Goal: Information Seeking & Learning: Learn about a topic

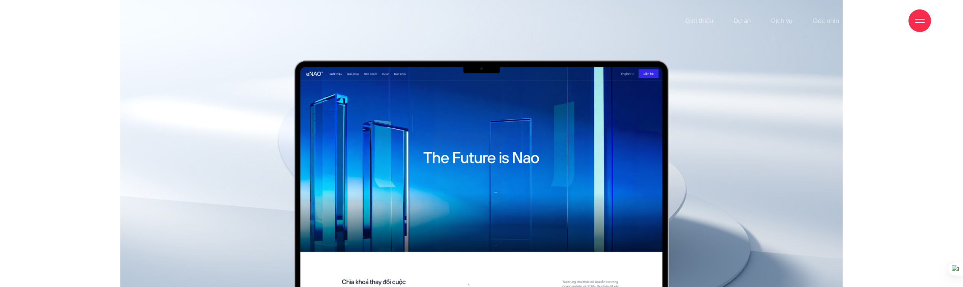
scroll to position [0, 0]
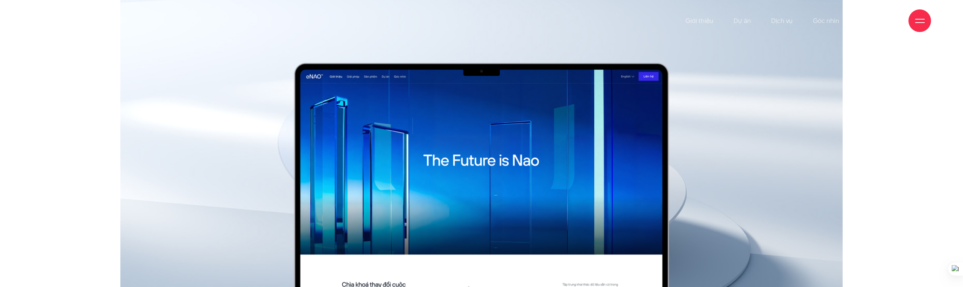
click at [544, 108] on img at bounding box center [481, 197] width 455 height 269
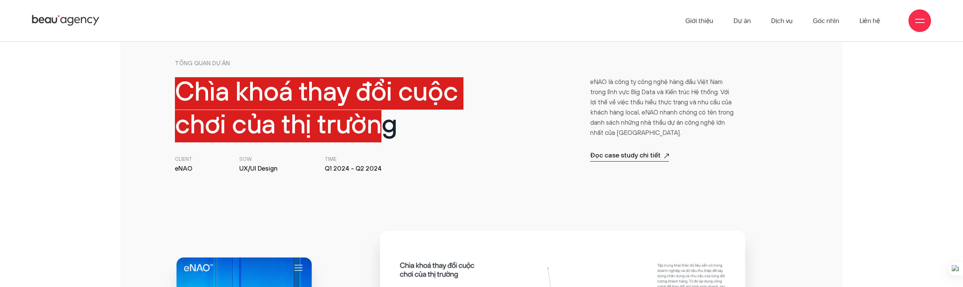
scroll to position [385, 0]
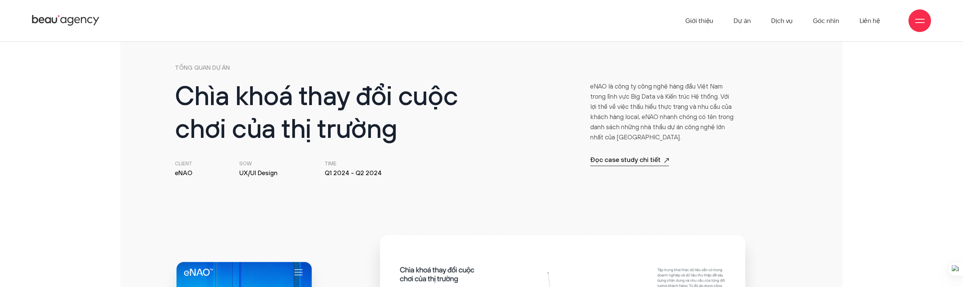
click at [468, 132] on h2 "Chìa khoá thay đổi cuộc chơi của thị trường" at bounding box center [326, 114] width 302 height 65
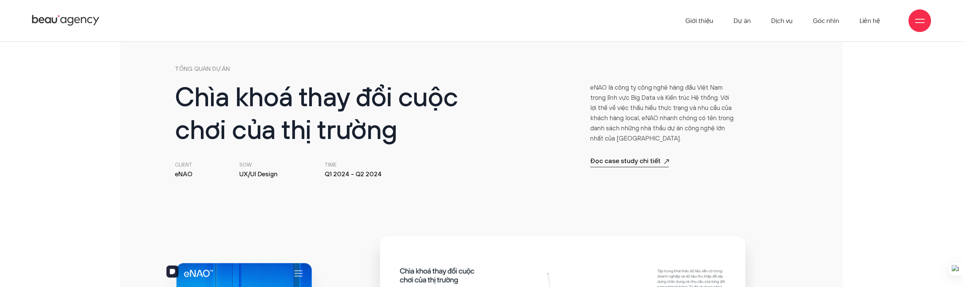
click at [209, 70] on p "TỔNG QUAN DỰ ÁN" at bounding box center [481, 68] width 613 height 9
click at [201, 65] on p "TỔNG QUAN DỰ ÁN" at bounding box center [481, 68] width 613 height 9
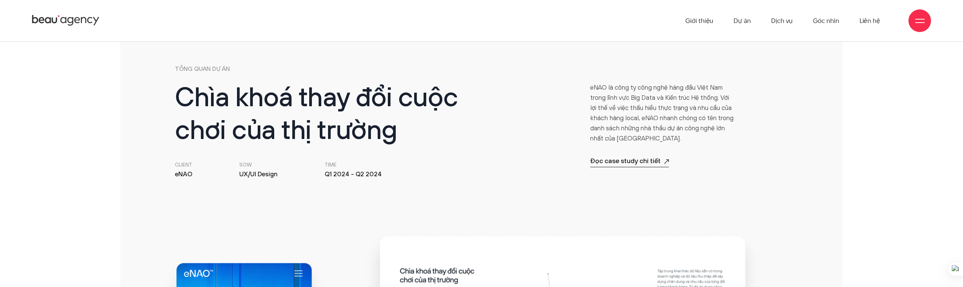
click at [201, 65] on p "TỔNG QUAN DỰ ÁN" at bounding box center [481, 68] width 613 height 9
click at [224, 99] on h2 "Chìa khoá thay đổi cuộc chơi của thị trường" at bounding box center [326, 115] width 302 height 65
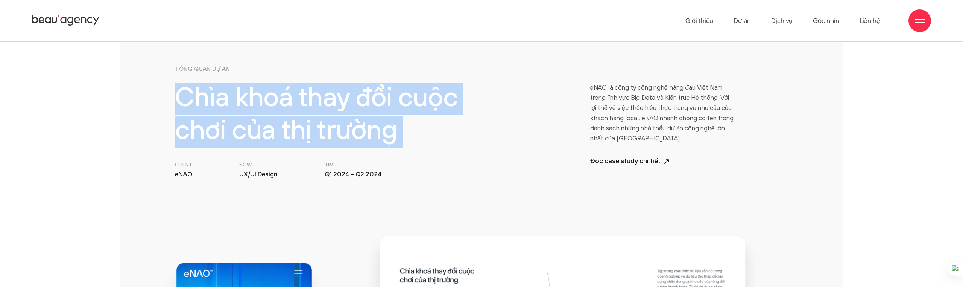
click at [224, 99] on h2 "Chìa khoá thay đổi cuộc chơi của thị trường" at bounding box center [326, 115] width 302 height 65
click at [387, 99] on h2 "Chìa khoá thay đổi cuộc chơi của thị trường" at bounding box center [326, 115] width 302 height 65
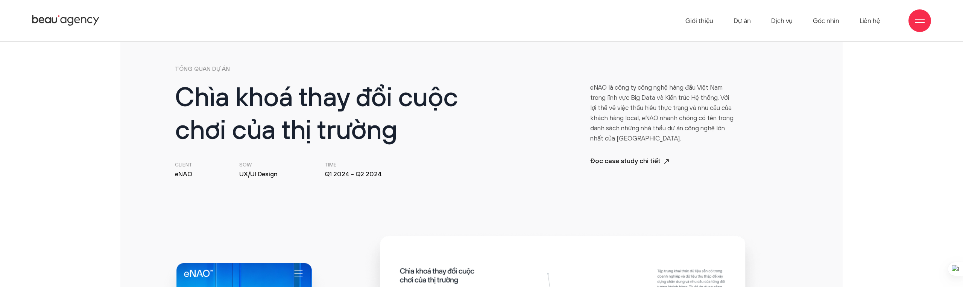
click at [219, 66] on p "TỔNG QUAN DỰ ÁN" at bounding box center [481, 68] width 613 height 9
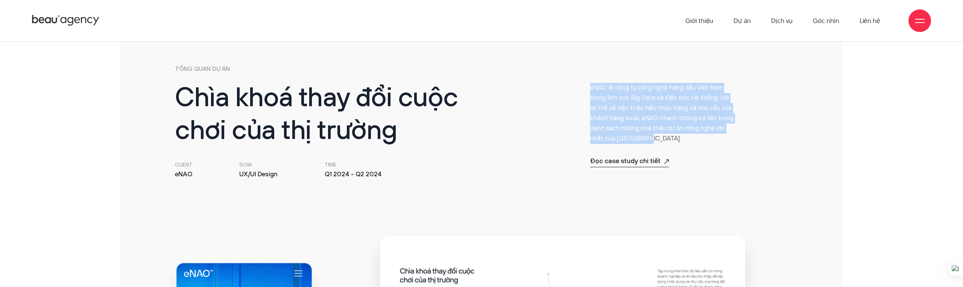
drag, startPoint x: 590, startPoint y: 88, endPoint x: 660, endPoint y: 140, distance: 86.9
click at [660, 139] on p "eNAO là công ty công nghệ hàng đầu Việt Nam trong lĩnh vực Big Data và Kiến trú…" at bounding box center [663, 113] width 146 height 61
copy p "eNAO là công ty công nghệ hàng đầu Việt Nam trong lĩnh vực Big Data và Kiến trú…"
click at [691, 161] on div "Đọc case study chi tiết Thu gọn" at bounding box center [663, 154] width 146 height 23
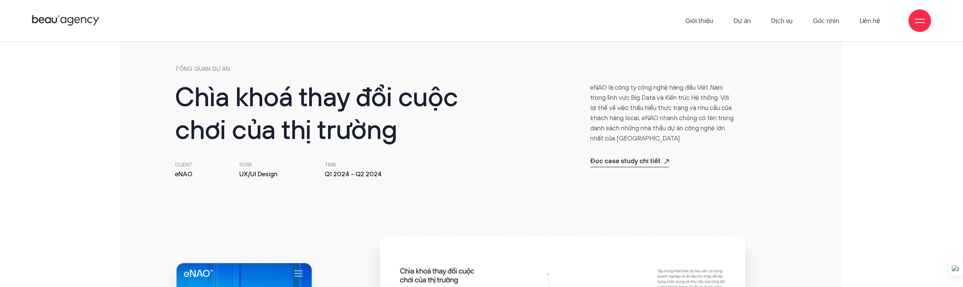
click at [468, 116] on h2 "Chìa khoá thay đổi cuộc chơi của thị trường" at bounding box center [326, 115] width 302 height 65
drag, startPoint x: 588, startPoint y: 160, endPoint x: 707, endPoint y: 161, distance: 118.9
click at [707, 161] on div "eNAO là công ty công nghệ hàng đầu Việt Nam trong lĩnh vực Big Data và Kiến trú…" at bounding box center [664, 131] width 156 height 96
copy p "Đọc case study chi tiết"
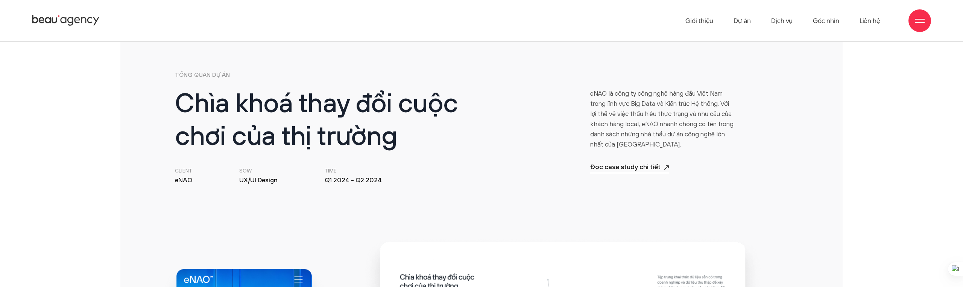
scroll to position [373, 0]
click at [197, 73] on p "TỔNG QUAN DỰ ÁN" at bounding box center [481, 75] width 613 height 9
click at [185, 75] on p "TỔNG QUAN DỰ ÁN" at bounding box center [481, 75] width 613 height 9
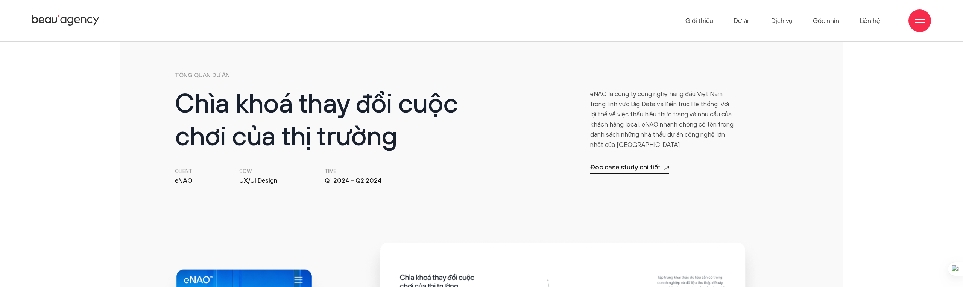
click at [273, 103] on h2 "Chìa khoá thay đổi cuộc chơi của thị trường" at bounding box center [326, 121] width 302 height 65
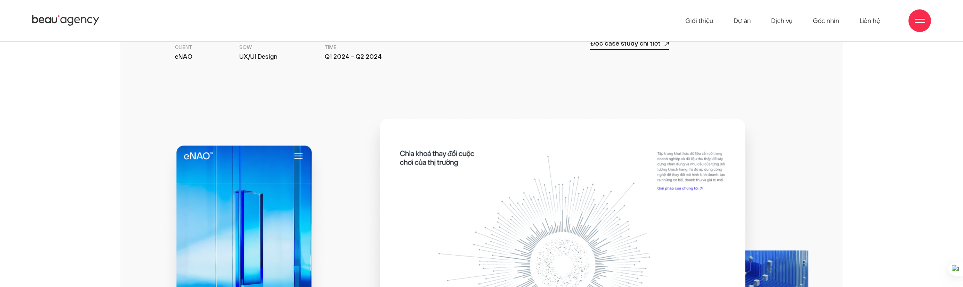
scroll to position [496, 0]
click at [182, 45] on small "Client" at bounding box center [183, 49] width 17 height 8
click at [191, 58] on li "Client eNAO" at bounding box center [183, 54] width 17 height 18
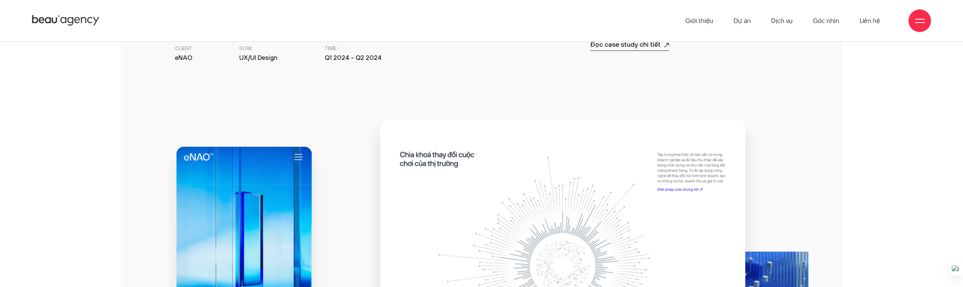
click at [191, 58] on li "Client eNAO" at bounding box center [183, 54] width 17 height 18
copy ul "eNAO"
click at [182, 48] on small "Client" at bounding box center [183, 49] width 17 height 8
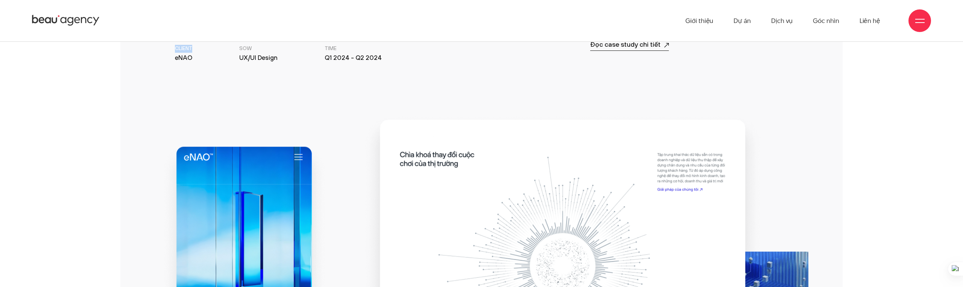
click at [187, 48] on small "Client" at bounding box center [183, 49] width 17 height 8
click at [184, 58] on li "Client eNAO" at bounding box center [183, 54] width 17 height 18
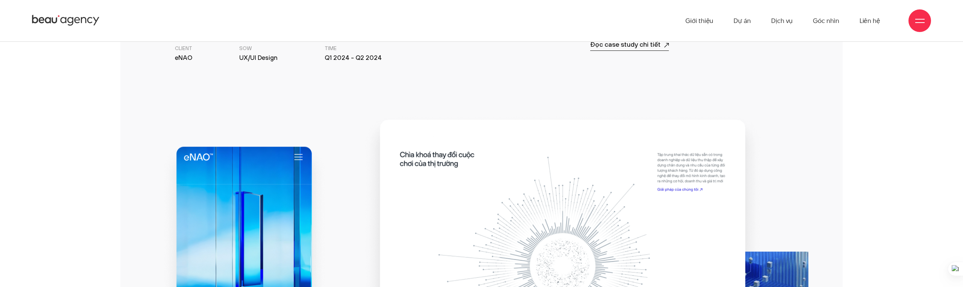
drag, startPoint x: 175, startPoint y: 58, endPoint x: 202, endPoint y: 58, distance: 27.1
click at [202, 58] on ul "Client eNAO SOW UX/UI Design Time Q1 2024 - Q2 2024" at bounding box center [326, 54] width 302 height 18
copy li "eNAO"
click at [195, 55] on ul "Client eNAO SOW UX/UI Design Time Q1 2024 - Q2 2024" at bounding box center [326, 54] width 302 height 18
click at [180, 58] on li "Client eNAO" at bounding box center [183, 54] width 17 height 18
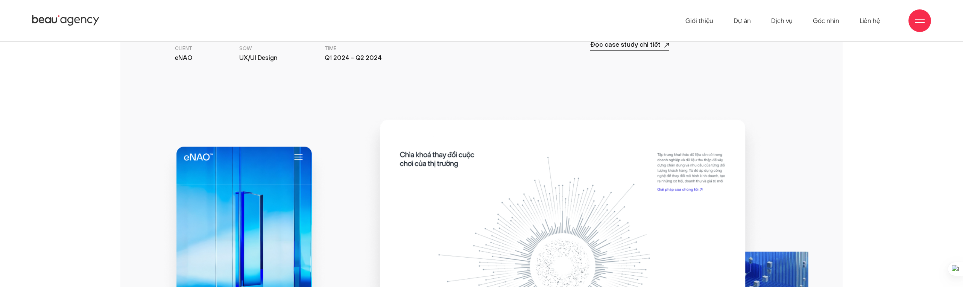
click at [246, 56] on li "SOW UX/UI Design" at bounding box center [258, 54] width 38 height 18
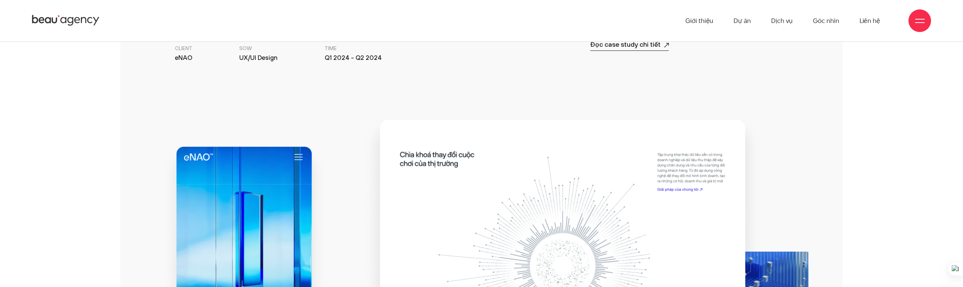
click at [246, 56] on li "SOW UX/UI Design" at bounding box center [258, 54] width 38 height 18
click at [247, 49] on small "SOW" at bounding box center [258, 49] width 38 height 8
click at [335, 59] on li "Time Q1 2024 - Q2 2024" at bounding box center [353, 54] width 57 height 18
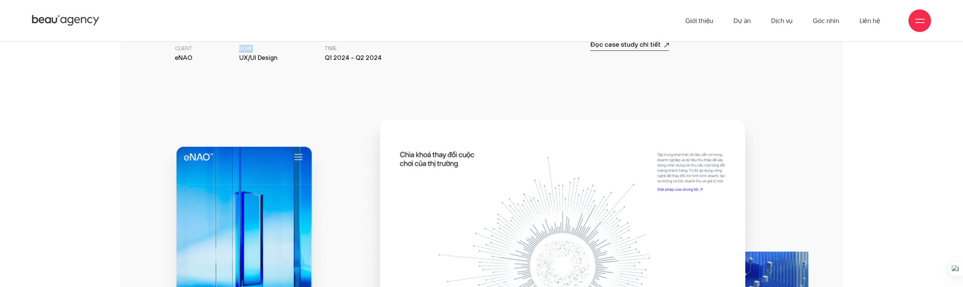
click at [335, 59] on li "Time Q1 2024 - Q2 2024" at bounding box center [353, 54] width 57 height 18
click at [331, 47] on small "Time" at bounding box center [353, 49] width 57 height 8
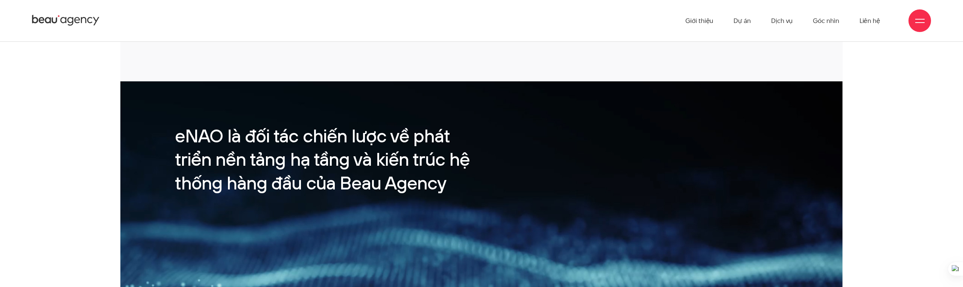
scroll to position [1110, 0]
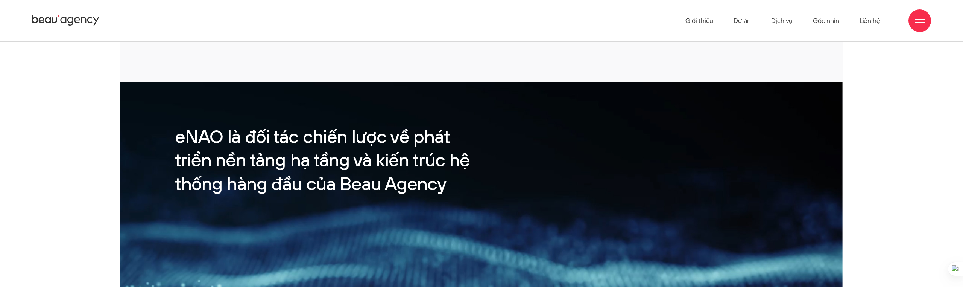
click at [246, 148] on h3 "eNAO là đối tác chiến lược về phát triển nền tảng hạ tầng và kiến trúc hệ thống…" at bounding box center [326, 161] width 302 height 71
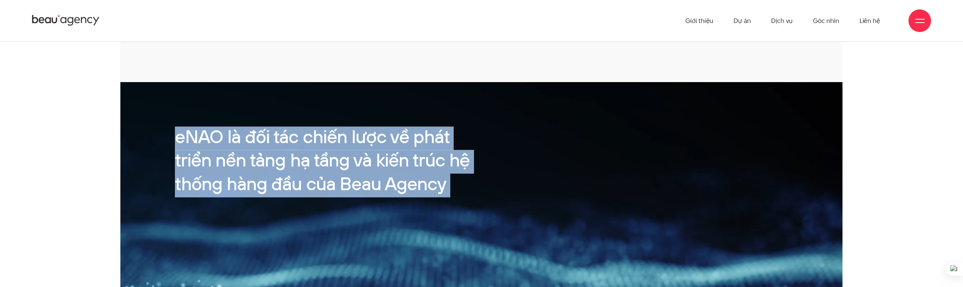
click at [246, 148] on h3 "eNAO là đối tác chiến lược về phát triển nền tảng hạ tầng và kiến trúc hệ thống…" at bounding box center [326, 161] width 302 height 71
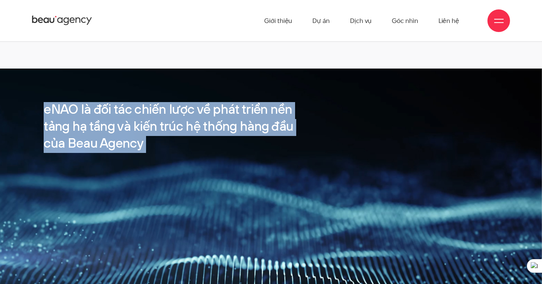
scroll to position [818, 0]
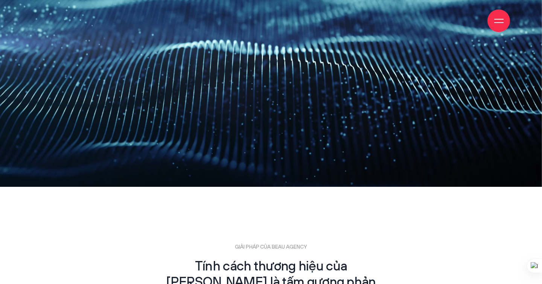
click at [332, 113] on video "Your browser does not support the video tag." at bounding box center [271, 20] width 542 height 333
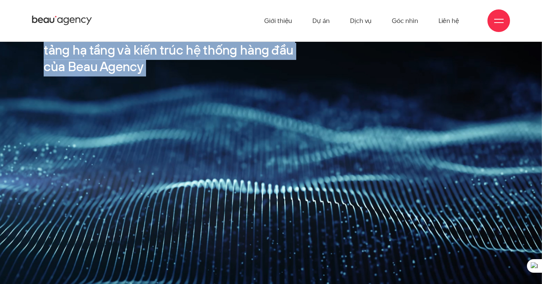
scroll to position [894, 0]
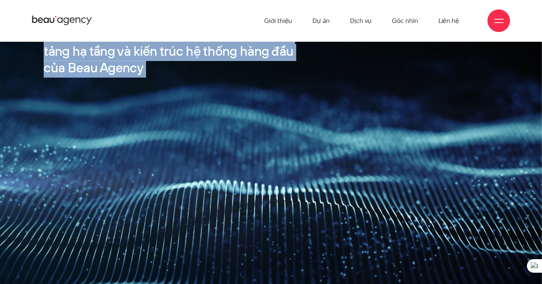
click at [297, 130] on video "Your browser does not support the video tag." at bounding box center [271, 160] width 542 height 333
click at [297, 99] on video "Your browser does not support the video tag." at bounding box center [271, 160] width 542 height 333
click at [239, 97] on video "Your browser does not support the video tag." at bounding box center [271, 160] width 542 height 333
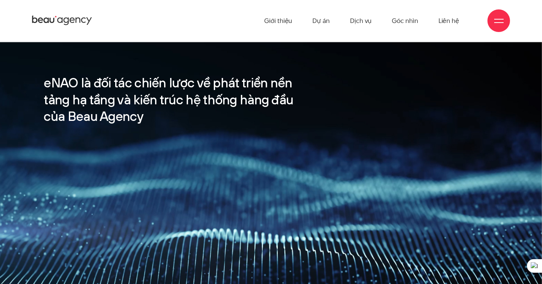
click at [231, 82] on h3 "eNAO là đối tác chiến lược về phát triển nền tảng hạ tầng và kiến trúc hệ thống…" at bounding box center [175, 101] width 263 height 50
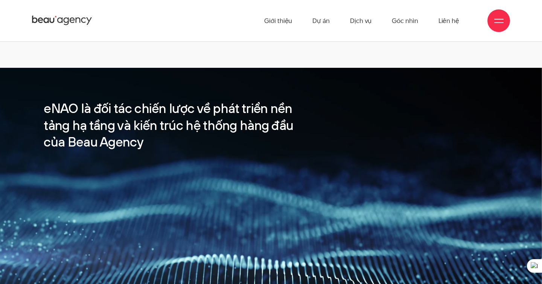
scroll to position [818, 0]
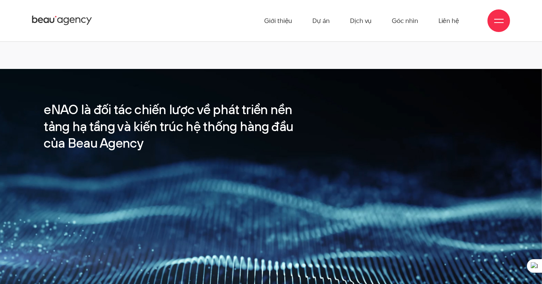
click at [196, 111] on h3 "eNAO là đối tác chiến lược về phát triển nền tảng hạ tầng và kiến trúc hệ thống…" at bounding box center [175, 127] width 263 height 50
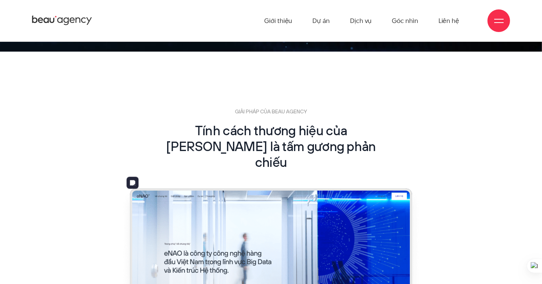
scroll to position [1167, 0]
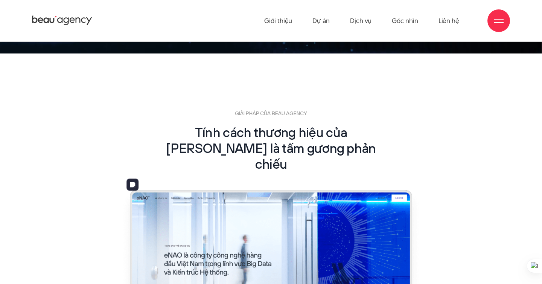
click at [250, 113] on p "GIẢI PHÁP CỦA BEAU AGENCY" at bounding box center [271, 114] width 224 height 8
copy div "GIẢI PHÁP CỦA BEAU AGENCY"
click at [243, 130] on h2 "Tính cách thương hiệu của [PERSON_NAME] là tấm gương phản chiếu" at bounding box center [271, 149] width 224 height 47
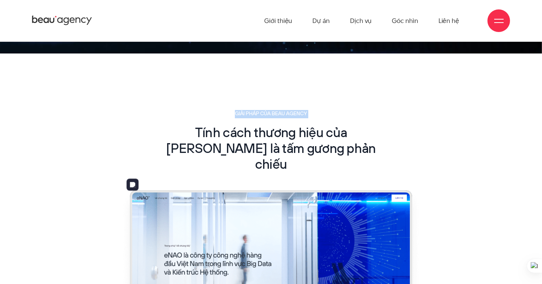
click at [243, 130] on h2 "Tính cách thương hiệu của [PERSON_NAME] là tấm gương phản chiếu" at bounding box center [271, 149] width 224 height 47
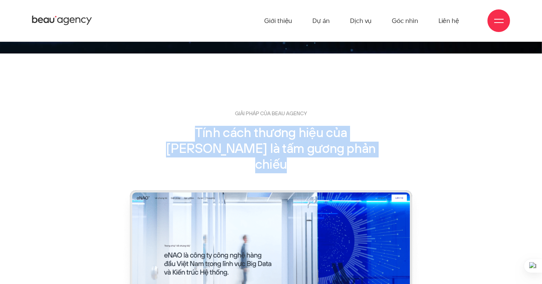
click at [243, 130] on h2 "Tính cách thương hiệu của [PERSON_NAME] là tấm gương phản chiếu" at bounding box center [271, 149] width 224 height 47
copy section "Tính cách thương hiệu của [PERSON_NAME] là tấm gương phản chiếu"
click at [256, 113] on p "GIẢI PHÁP CỦA BEAU AGENCY" at bounding box center [271, 114] width 224 height 8
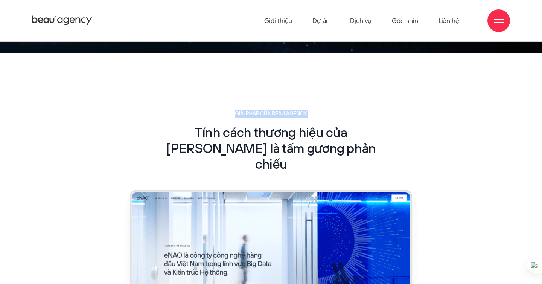
click at [353, 122] on div "GIẢI PHÁP CỦA BEAU AGENCY Tính cách thương hiệu của eNAO là tấm gương phản chiếu" at bounding box center [271, 141] width 224 height 63
click at [254, 112] on p "GIẢI PHÁP CỦA BEAU AGENCY" at bounding box center [271, 114] width 224 height 8
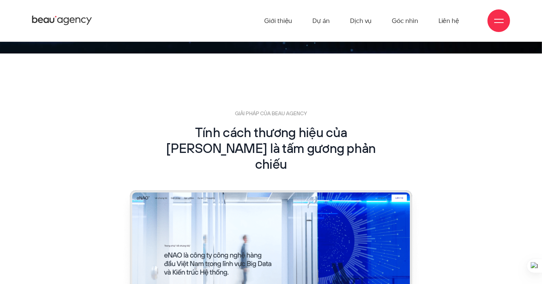
click at [216, 136] on h2 "Tính cách thương hiệu của [PERSON_NAME] là tấm gương phản chiếu" at bounding box center [271, 149] width 224 height 47
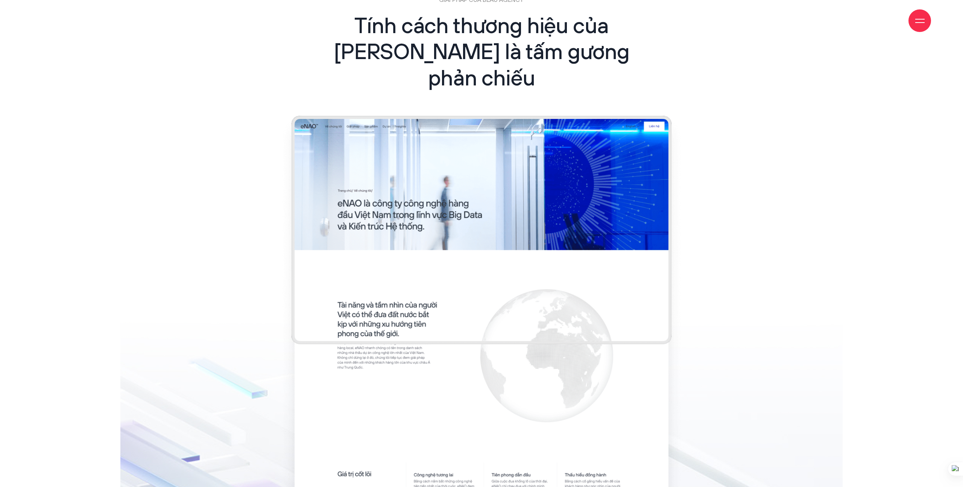
scroll to position [1720, 0]
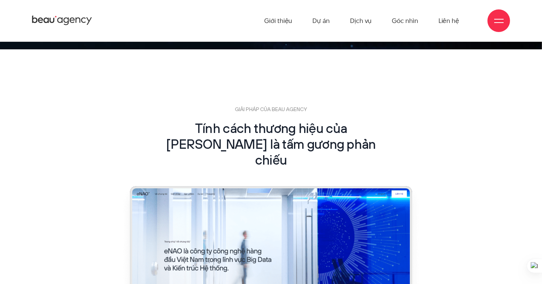
scroll to position [1171, 0]
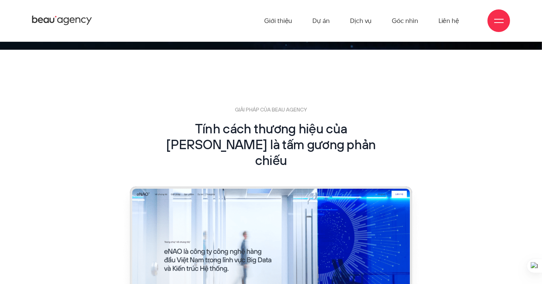
click at [264, 141] on h2 "Tính cách thương hiệu của [PERSON_NAME] là tấm gương phản chiếu" at bounding box center [271, 145] width 224 height 47
click at [278, 128] on h2 "Tính cách thương hiệu của [PERSON_NAME] là tấm gương phản chiếu" at bounding box center [271, 145] width 224 height 47
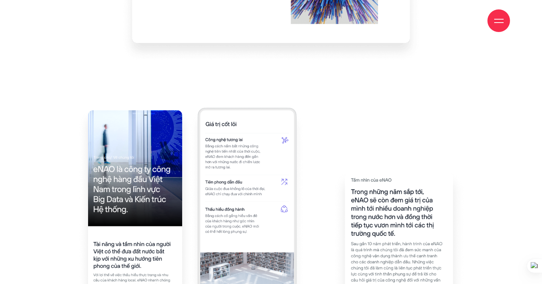
scroll to position [1946, 0]
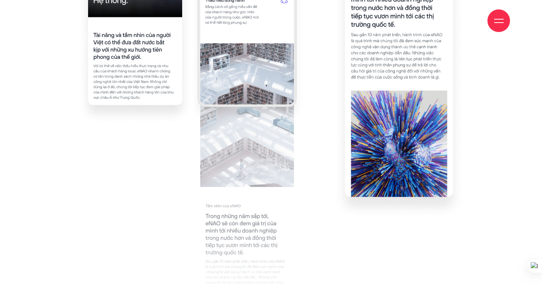
click at [304, 123] on img at bounding box center [247, 104] width 116 height 410
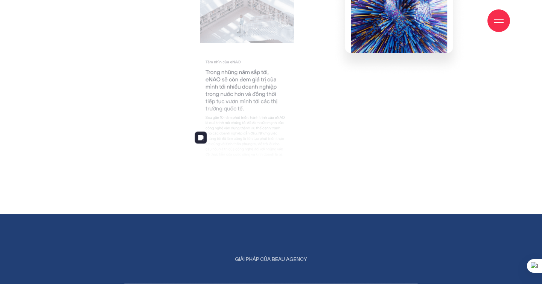
scroll to position [2298, 0]
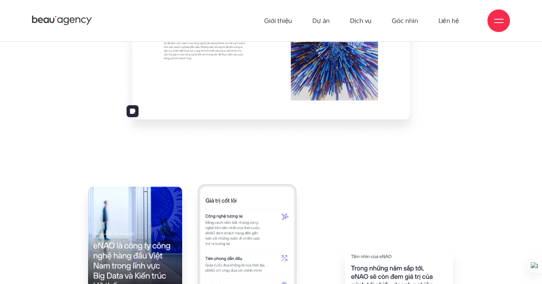
scroll to position [1868, 0]
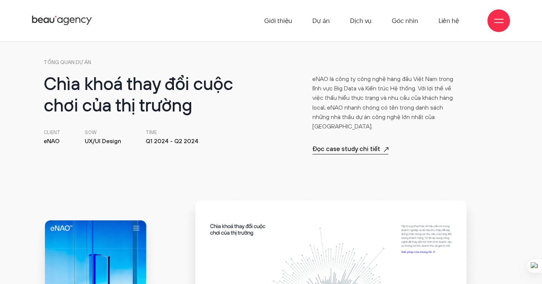
scroll to position [263, 0]
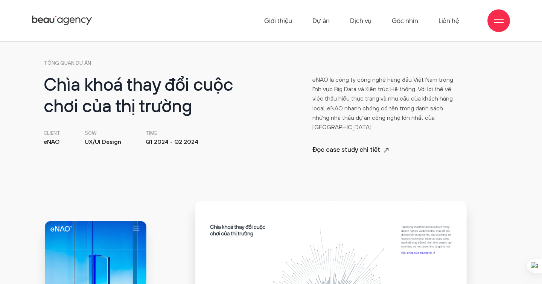
click at [371, 100] on p "eNAO là công ty công nghệ hàng đầu Việt Nam trong lĩnh vực Big Data và Kiến trú…" at bounding box center [386, 103] width 148 height 57
click at [364, 106] on p "eNAO là công ty công nghệ hàng đầu Việt Nam trong lĩnh vực Big Data và Kiến trú…" at bounding box center [386, 103] width 148 height 57
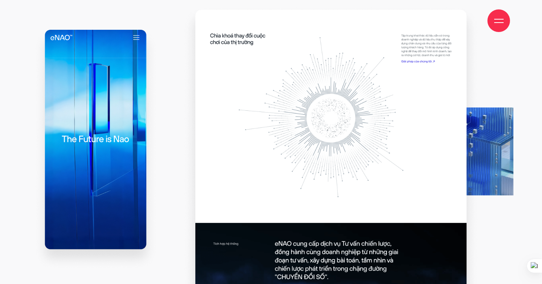
scroll to position [454, 0]
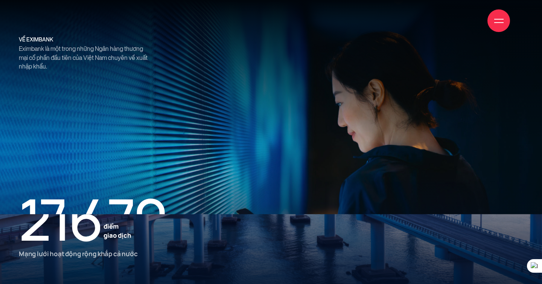
scroll to position [859, 0]
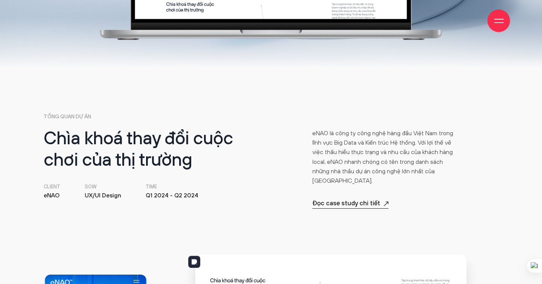
scroll to position [210, 0]
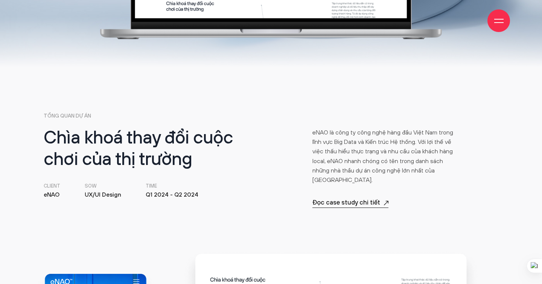
click at [276, 120] on p "TỔNG QUAN DỰ ÁN" at bounding box center [271, 116] width 454 height 8
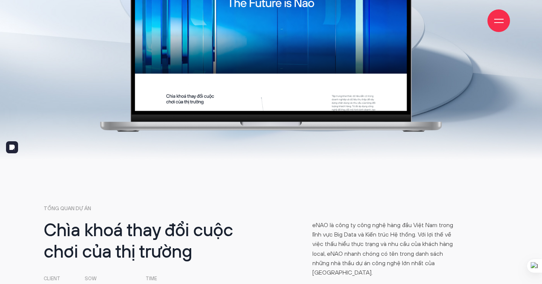
scroll to position [118, 0]
